Goal: Task Accomplishment & Management: Use online tool/utility

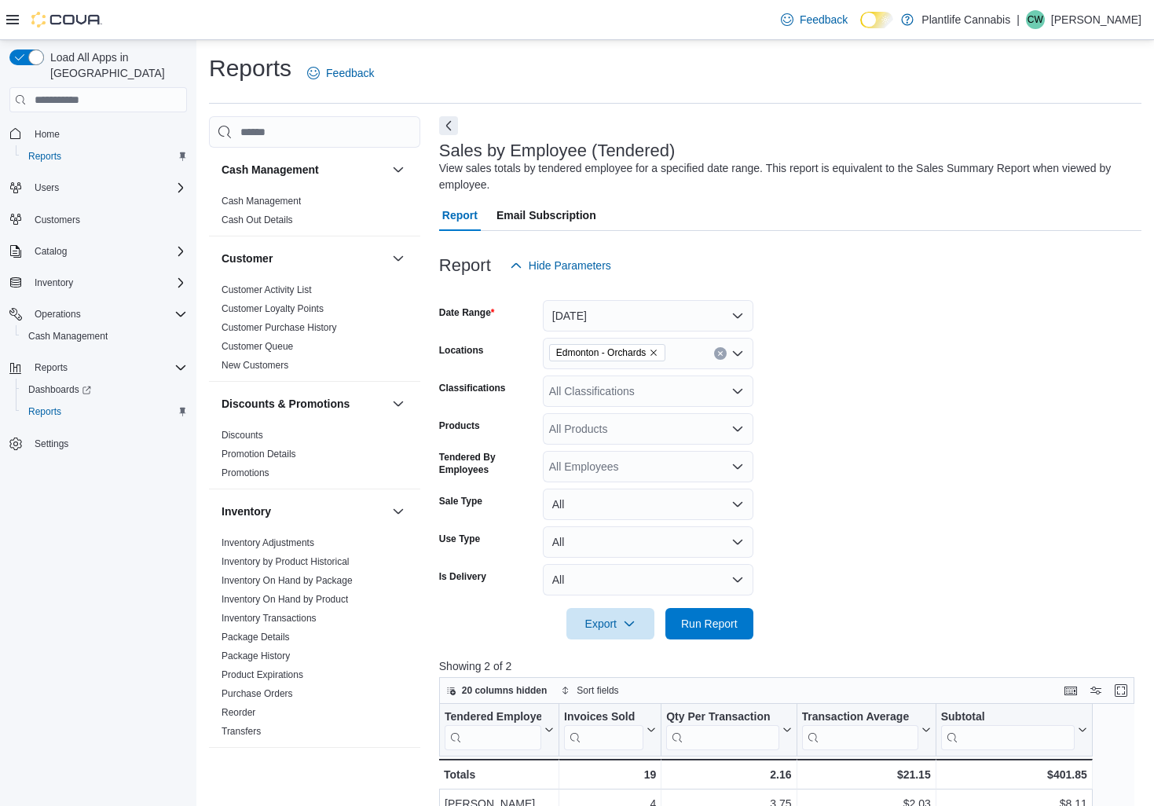
scroll to position [199, 0]
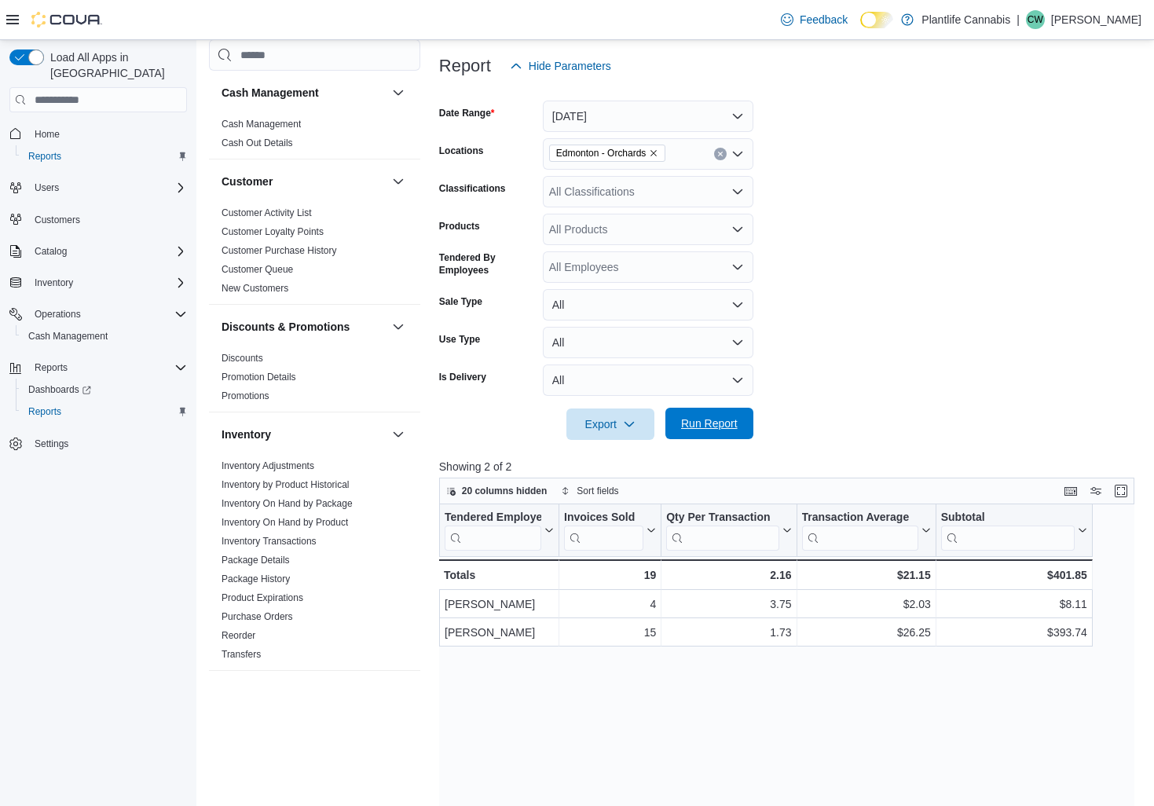
click at [709, 428] on span "Run Report" at bounding box center [709, 423] width 57 height 16
click at [642, 194] on div "All Classifications" at bounding box center [648, 191] width 210 height 31
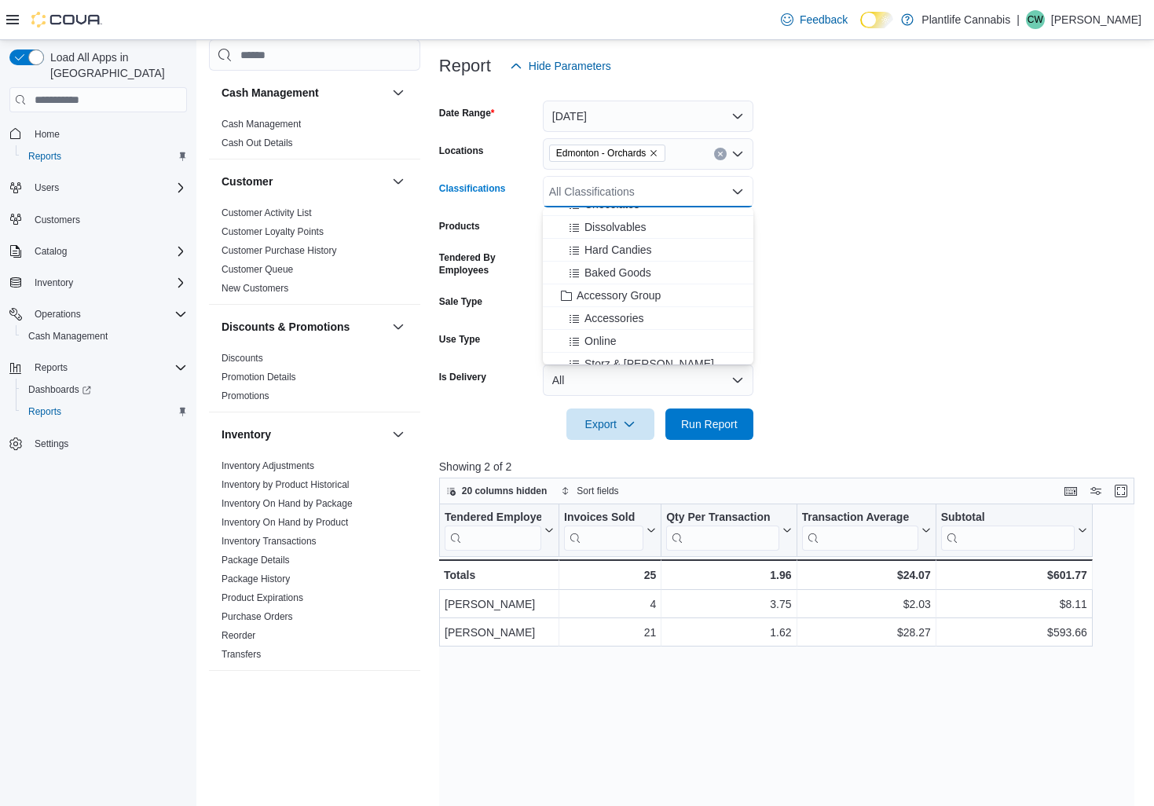
scroll to position [173, 0]
click at [641, 277] on span "Accessory Group" at bounding box center [618, 273] width 84 height 16
click at [928, 296] on form "Date Range [DATE] Locations [GEOGRAPHIC_DATA] - [GEOGRAPHIC_DATA] Classificatio…" at bounding box center [790, 261] width 702 height 358
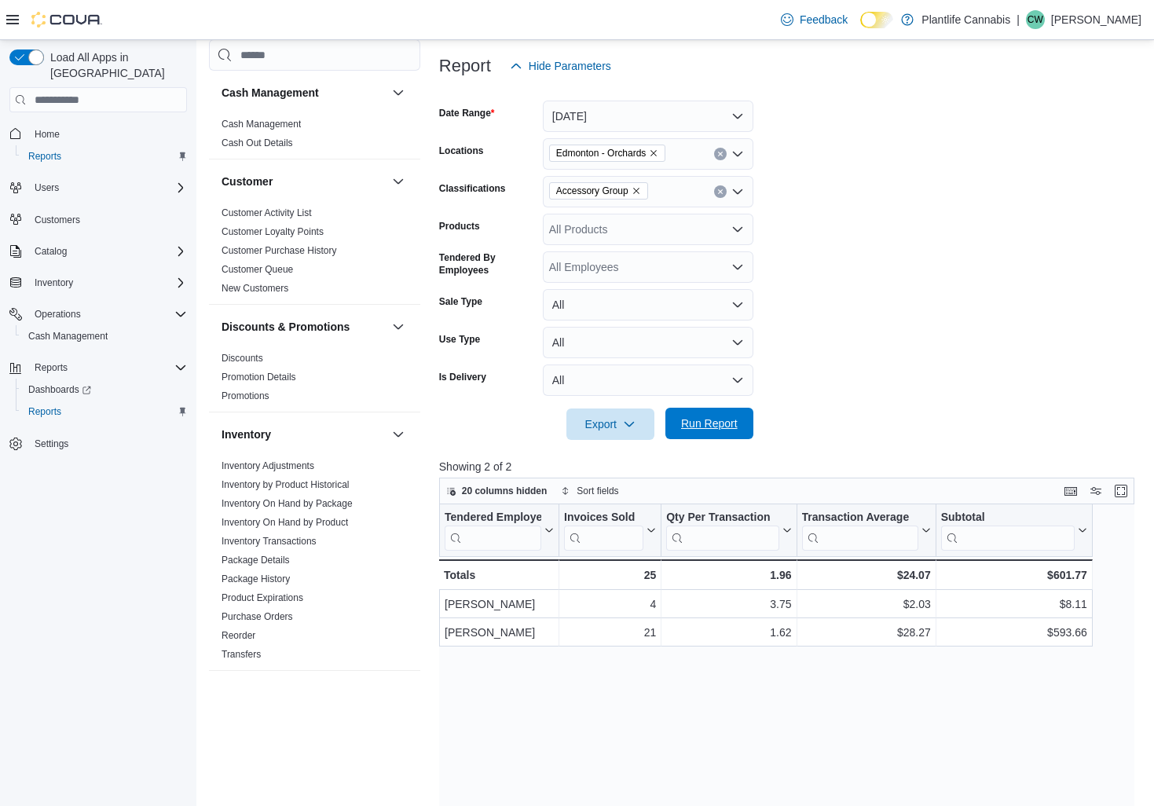
click at [731, 419] on span "Run Report" at bounding box center [709, 423] width 57 height 16
click at [720, 195] on button "Clear input" at bounding box center [720, 191] width 13 height 13
drag, startPoint x: 823, startPoint y: 193, endPoint x: 759, endPoint y: 269, distance: 99.8
click at [823, 193] on form "Date Range [DATE] Locations [GEOGRAPHIC_DATA] - Orchards Classifications All Cl…" at bounding box center [790, 261] width 702 height 358
click at [700, 430] on span "Run Report" at bounding box center [709, 423] width 57 height 16
